Goal: Task Accomplishment & Management: Complete application form

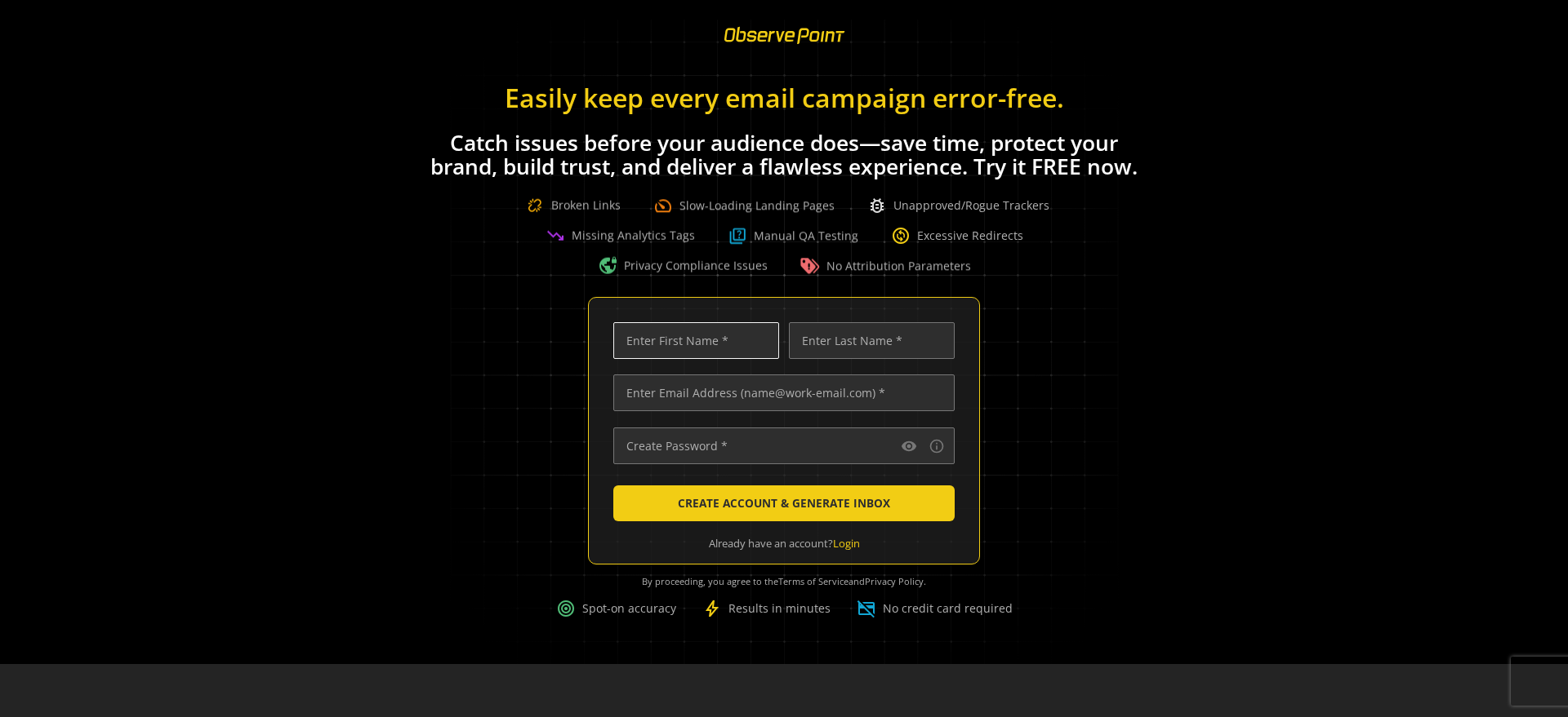
click at [703, 356] on input "text" at bounding box center [696, 341] width 165 height 37
type input "jun"
type input "[PERSON_NAME]"
type input "[EMAIL_ADDRESS][PERSON_NAME][DOMAIN_NAME]"
type input "•••••••••••••"
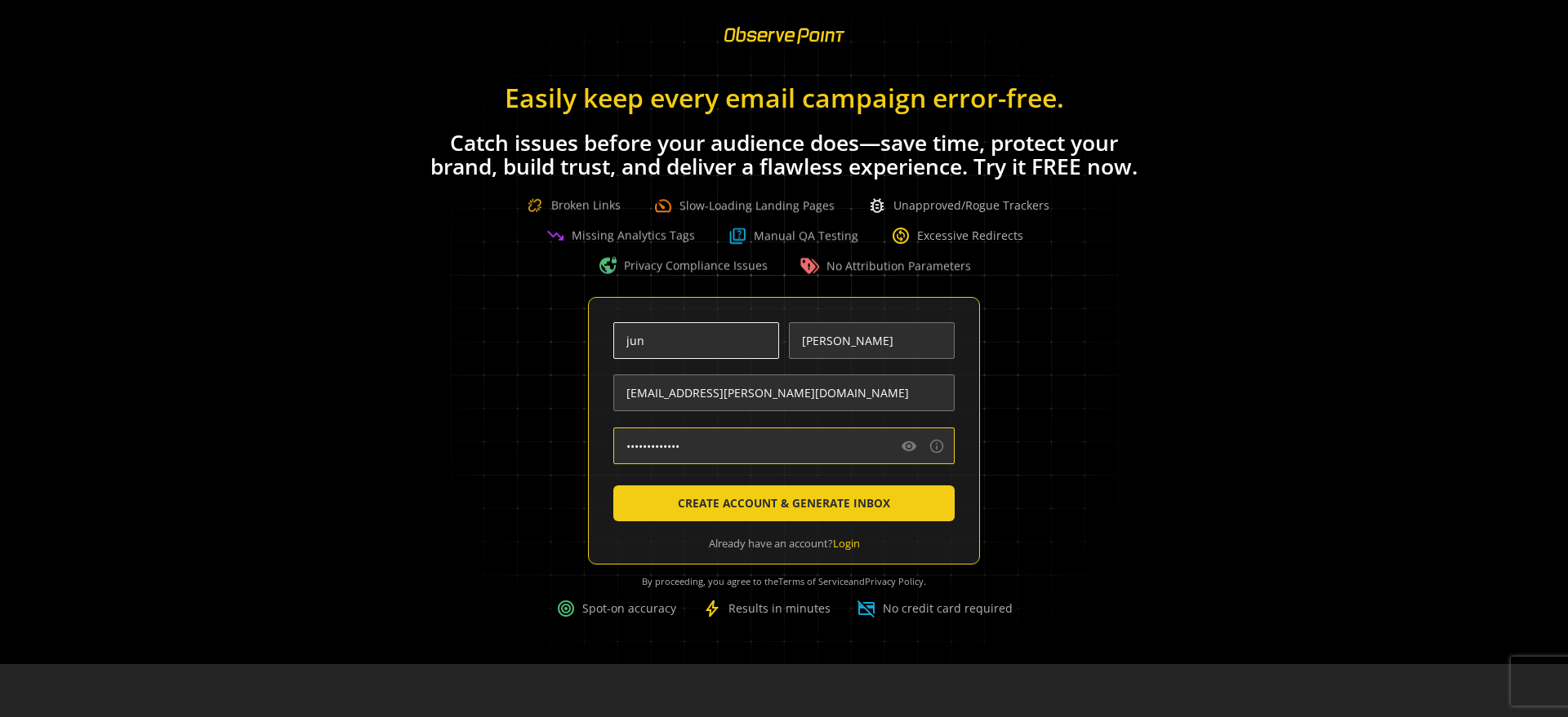
click at [614, 485] on button "CREATE ACCOUNT & GENERATE INBOX" at bounding box center [784, 503] width 342 height 36
